Goal: Check status

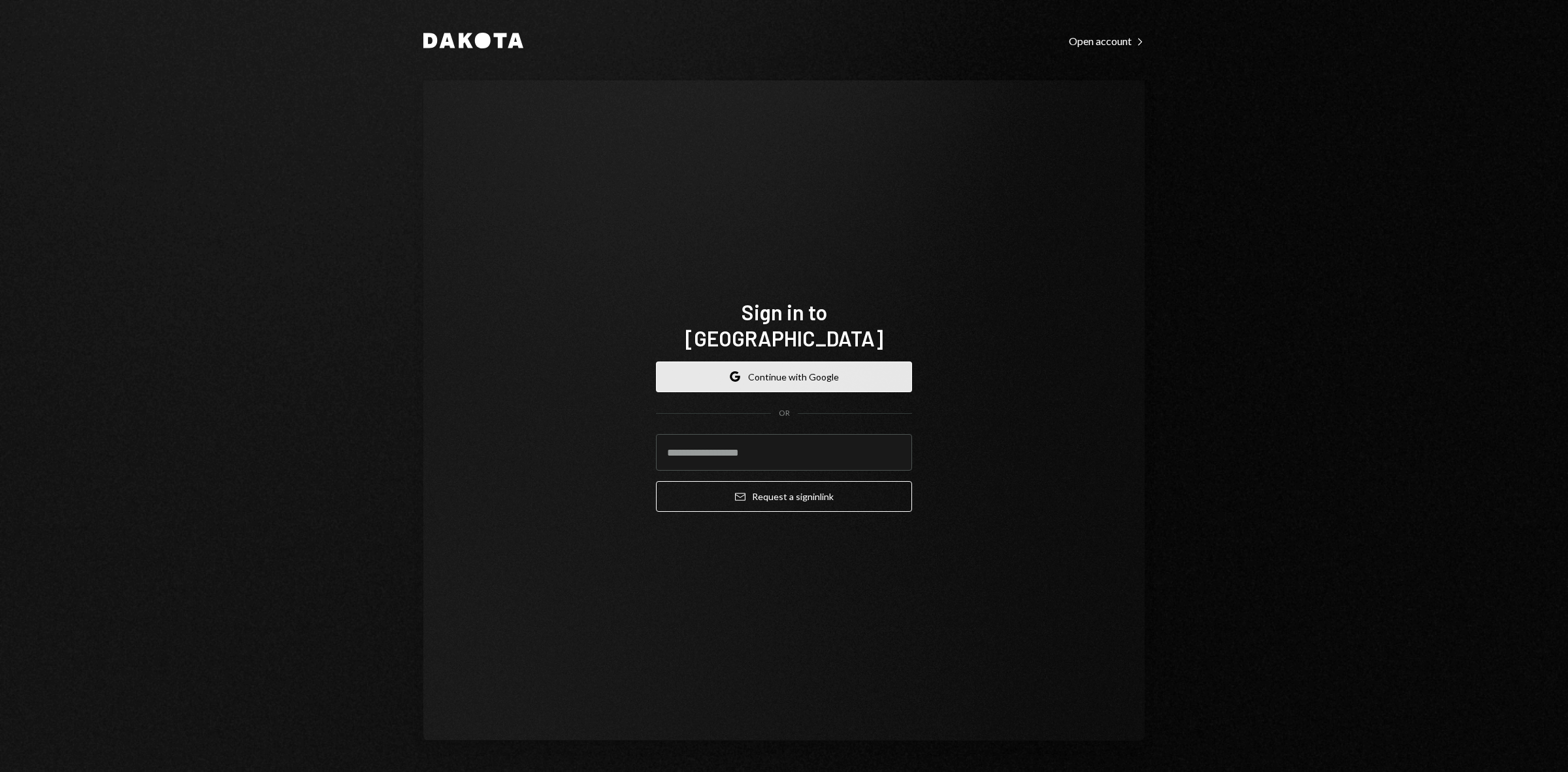
click at [779, 364] on button "Google Continue with Google" at bounding box center [784, 376] width 256 height 31
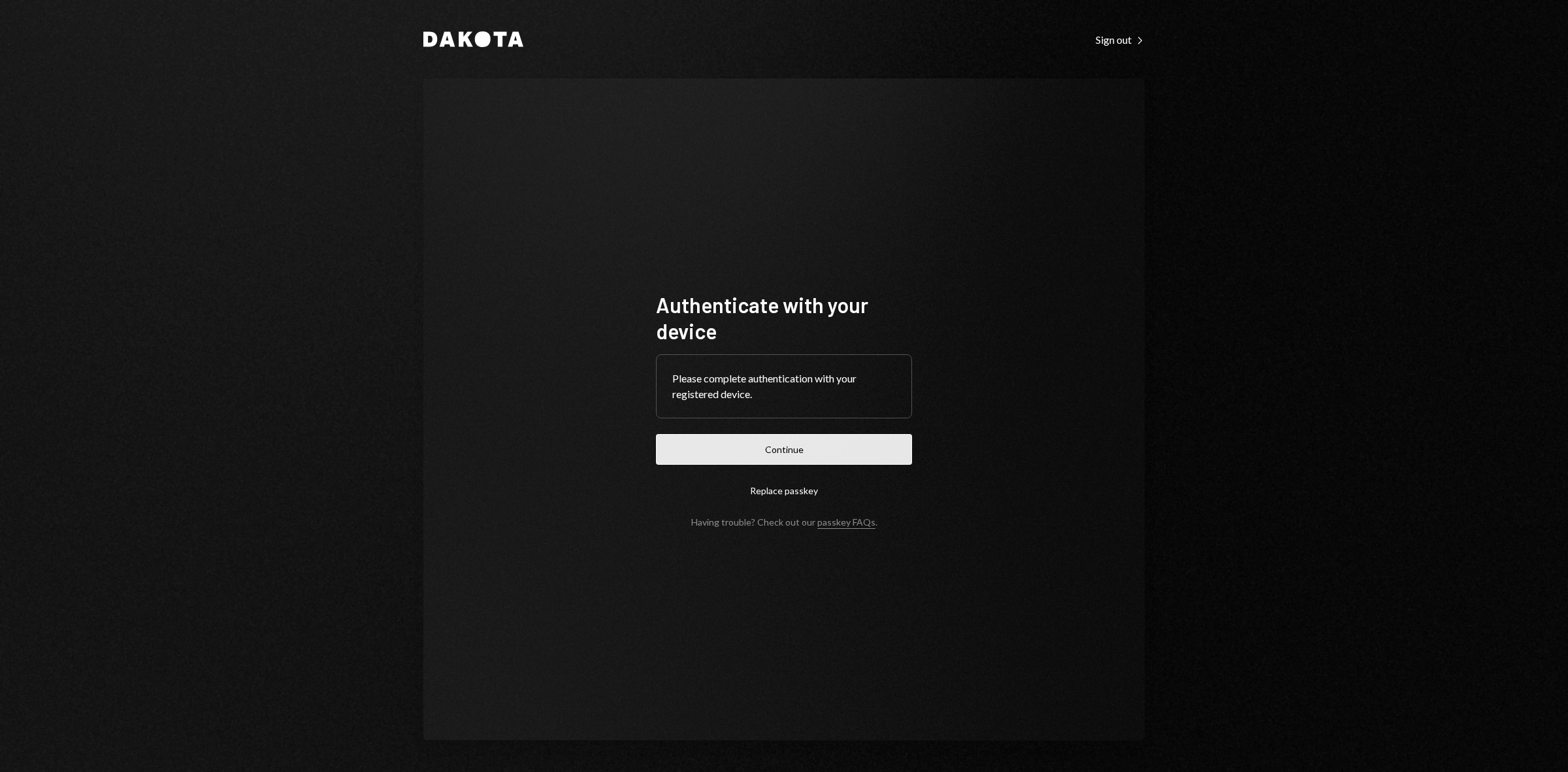
click at [801, 444] on button "Continue" at bounding box center [784, 449] width 256 height 31
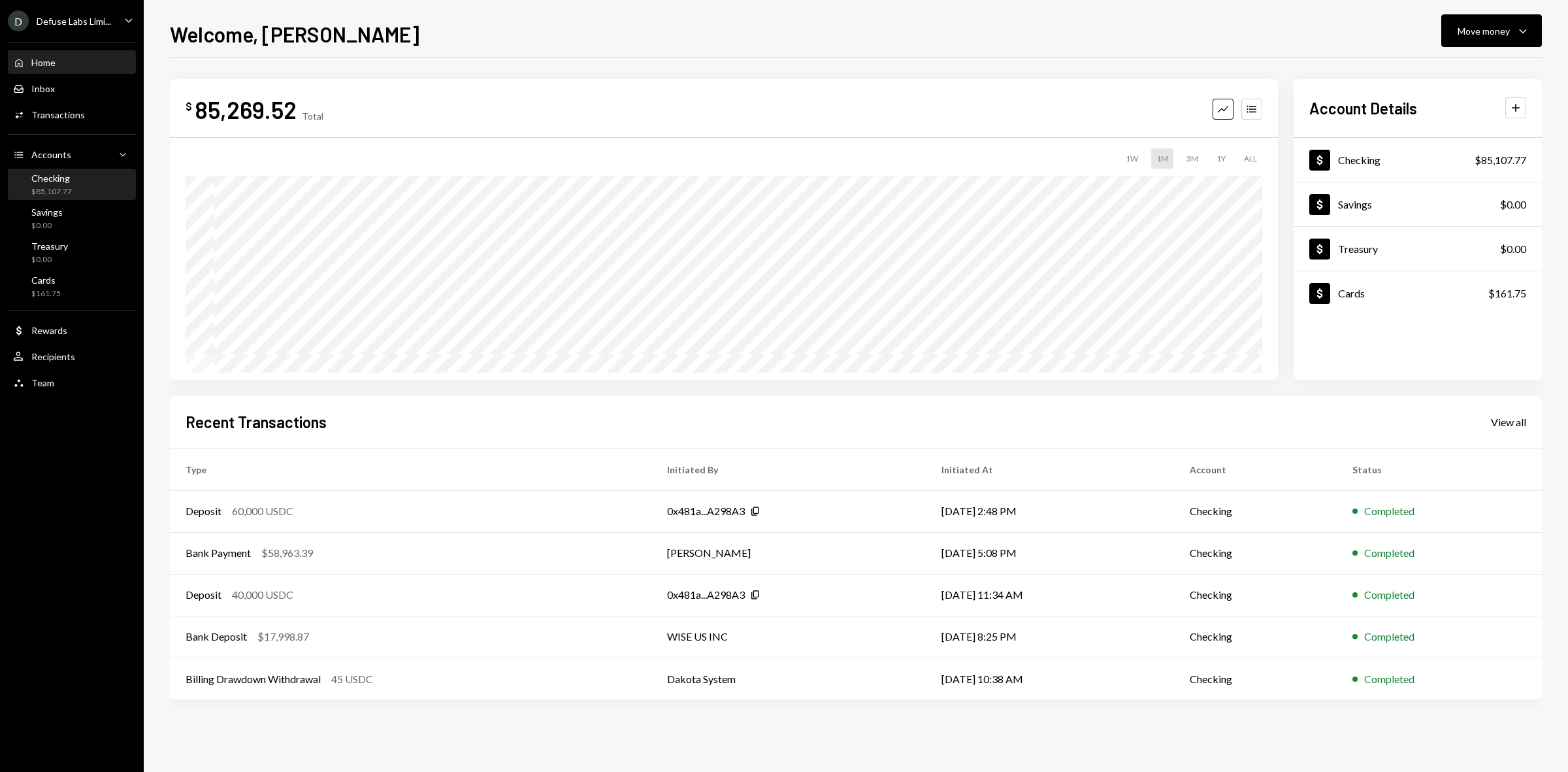
click at [74, 188] on div "Checking $85,107.77" at bounding box center [72, 185] width 118 height 25
